Goal: Navigation & Orientation: Find specific page/section

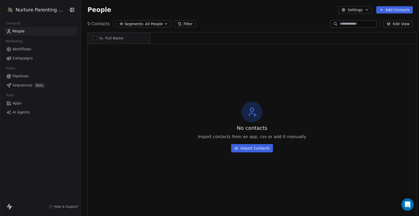
scroll to position [186, 337]
